Goal: Find specific page/section: Find specific page/section

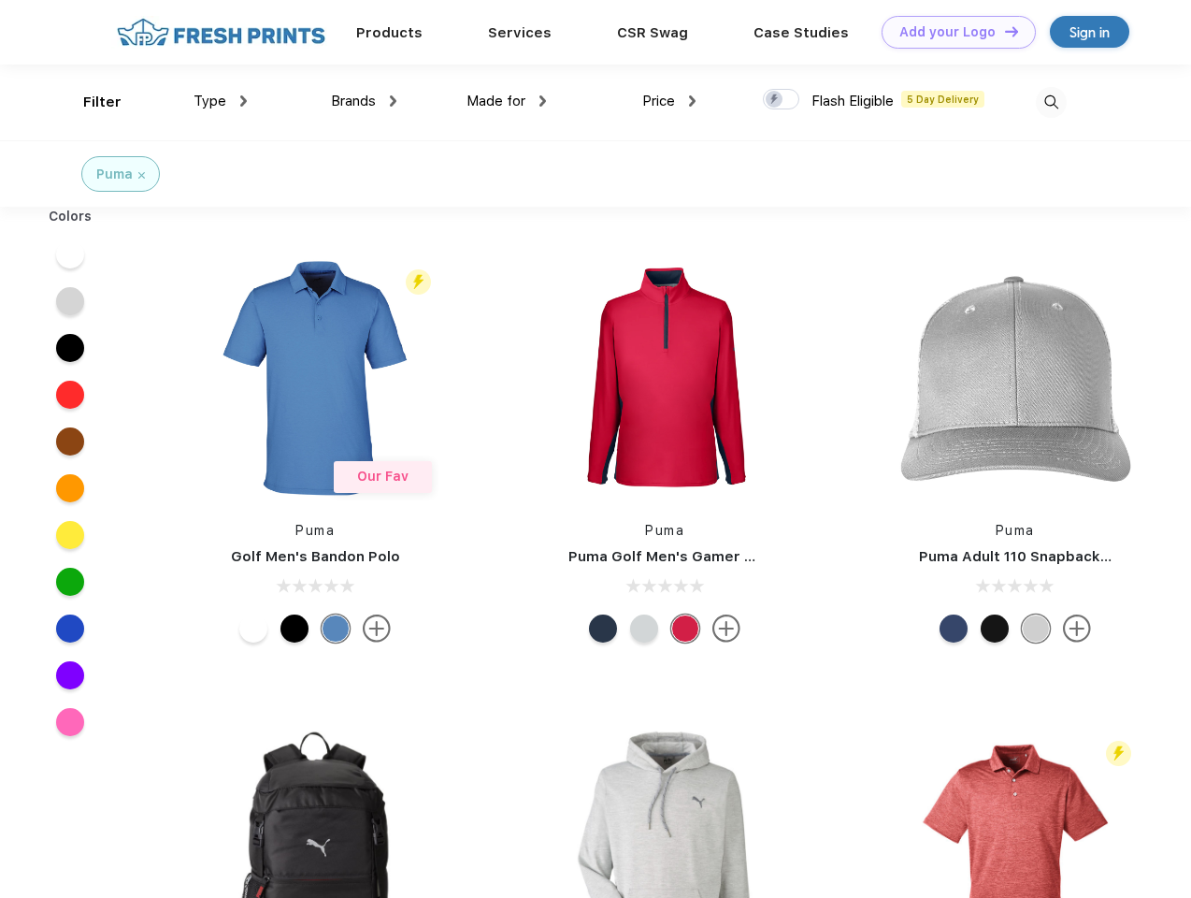
scroll to position [1, 0]
click at [952, 32] on link "Add your Logo Design Tool" at bounding box center [959, 32] width 154 height 33
click at [0, 0] on div "Design Tool" at bounding box center [0, 0] width 0 height 0
click at [1003, 31] on link "Add your Logo Design Tool" at bounding box center [959, 32] width 154 height 33
click at [90, 102] on div "Filter" at bounding box center [102, 103] width 38 height 22
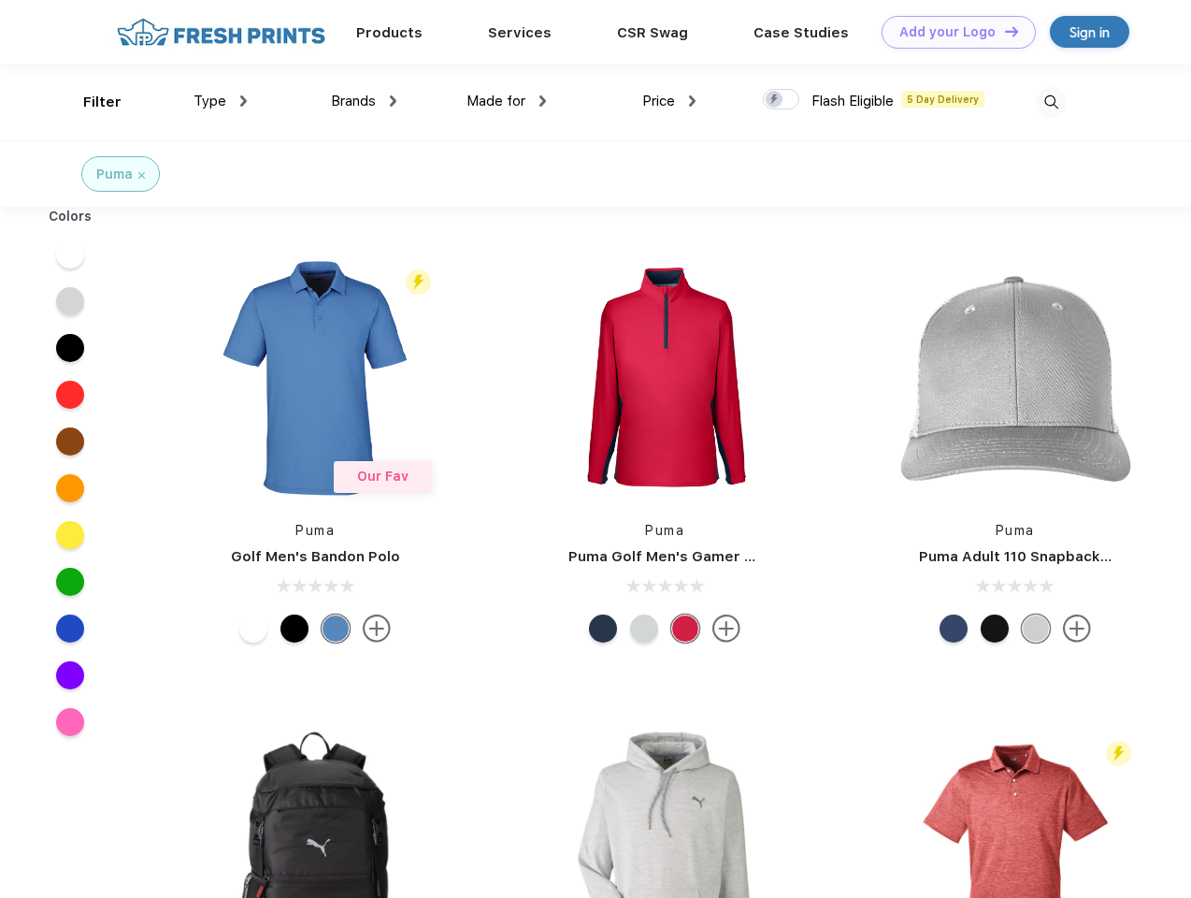
click at [221, 101] on span "Type" at bounding box center [210, 101] width 33 height 17
click at [364, 101] on span "Brands" at bounding box center [353, 101] width 45 height 17
click at [507, 101] on span "Made for" at bounding box center [496, 101] width 59 height 17
click at [670, 101] on span "Price" at bounding box center [658, 101] width 33 height 17
click at [782, 100] on div at bounding box center [781, 99] width 36 height 21
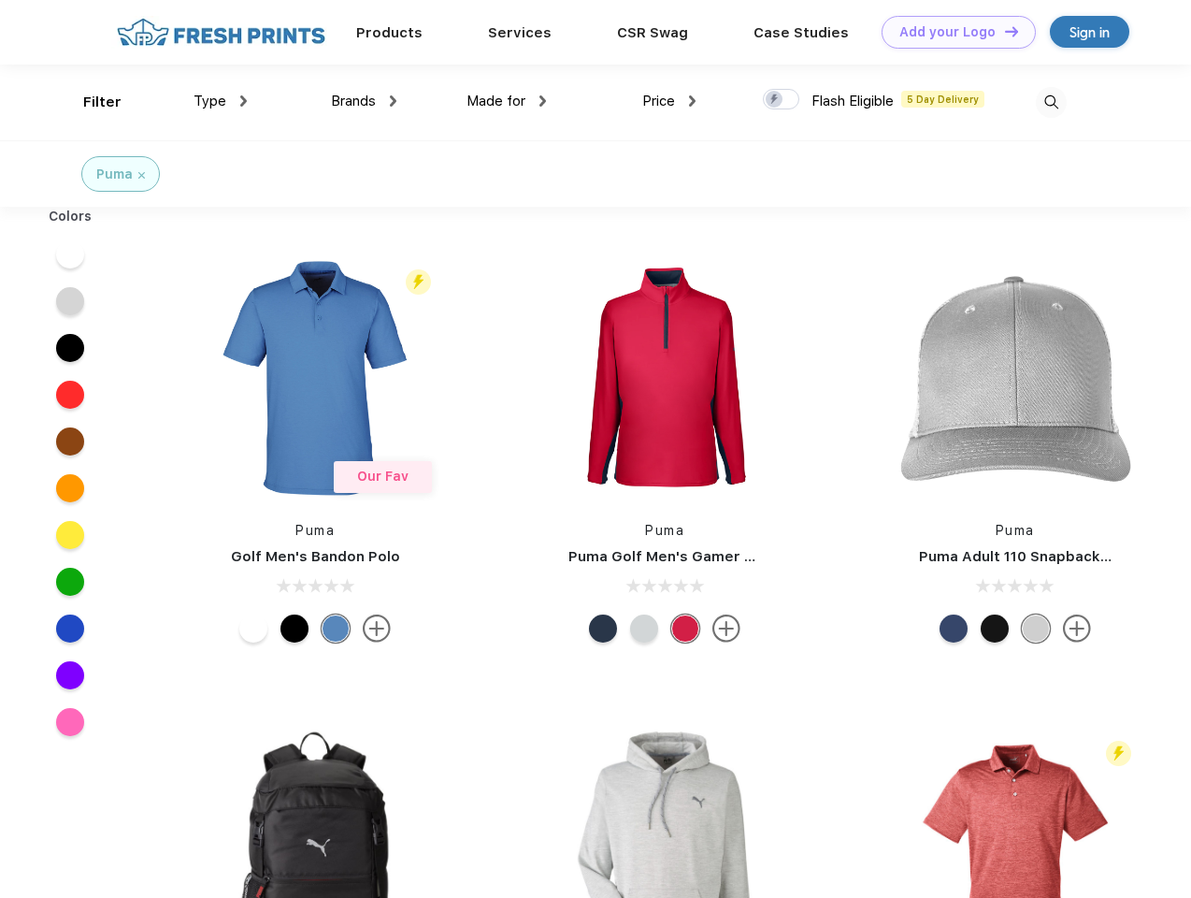
click at [775, 100] on input "checkbox" at bounding box center [769, 94] width 12 height 12
click at [1051, 102] on img at bounding box center [1051, 102] width 31 height 31
